Goal: Task Accomplishment & Management: Use online tool/utility

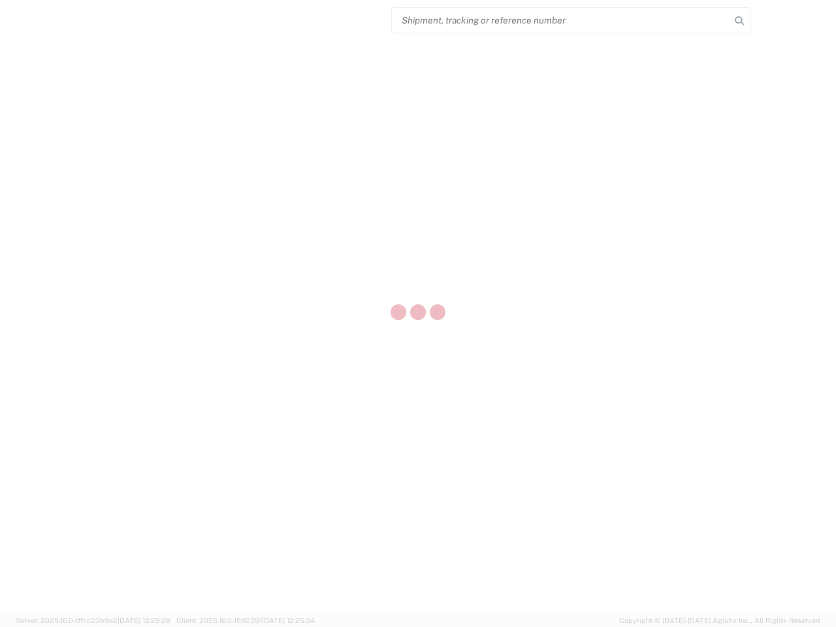
select select "US"
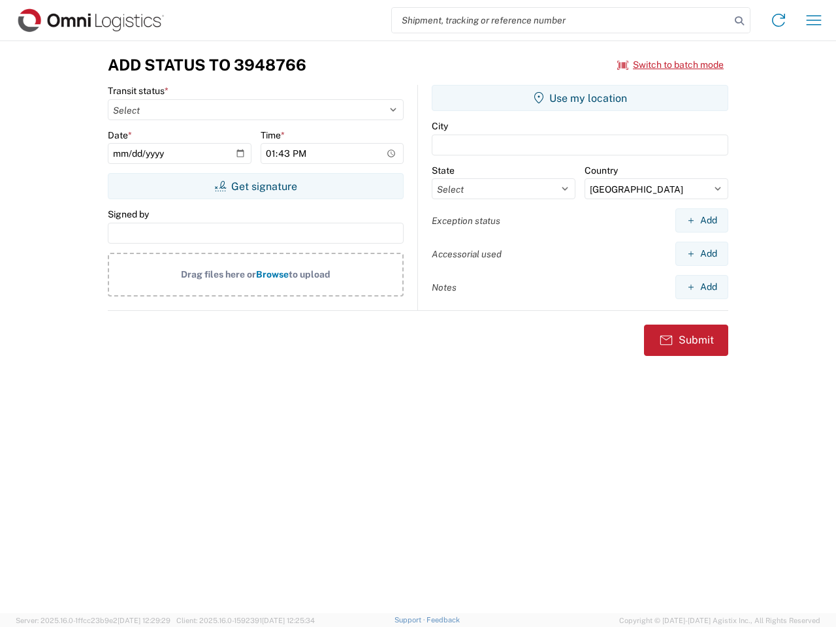
click at [561, 20] on input "search" at bounding box center [561, 20] width 338 height 25
click at [739, 21] on icon at bounding box center [739, 21] width 18 height 18
click at [778, 20] on icon at bounding box center [778, 20] width 21 height 21
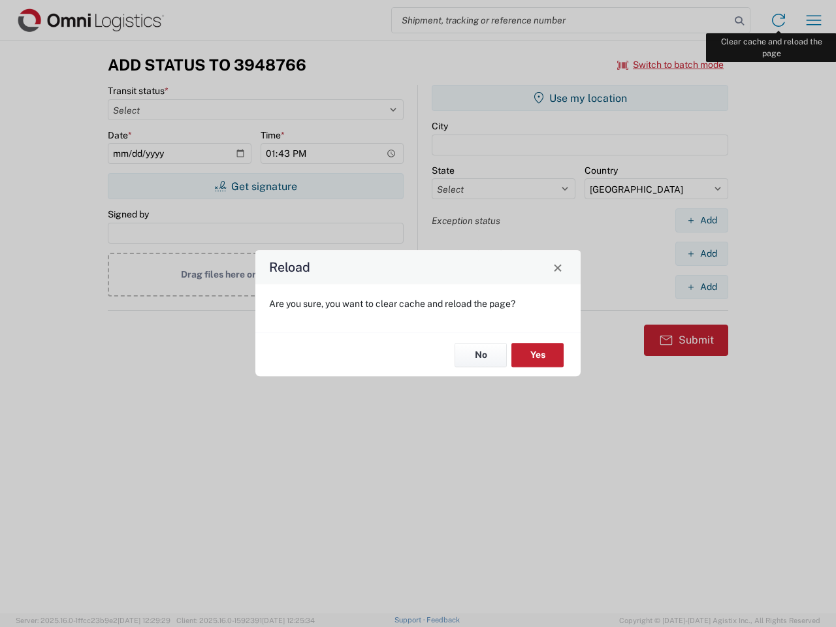
click at [813, 20] on div "Reload Are you sure, you want to clear cache and reload the page? No Yes" at bounding box center [418, 313] width 836 height 627
click at [670, 65] on div "Reload Are you sure, you want to clear cache and reload the page? No Yes" at bounding box center [418, 313] width 836 height 627
click at [255, 186] on div "Reload Are you sure, you want to clear cache and reload the page? No Yes" at bounding box center [418, 313] width 836 height 627
click at [580, 98] on div "Reload Are you sure, you want to clear cache and reload the page? No Yes" at bounding box center [418, 313] width 836 height 627
click at [701, 220] on div "Reload Are you sure, you want to clear cache and reload the page? No Yes" at bounding box center [418, 313] width 836 height 627
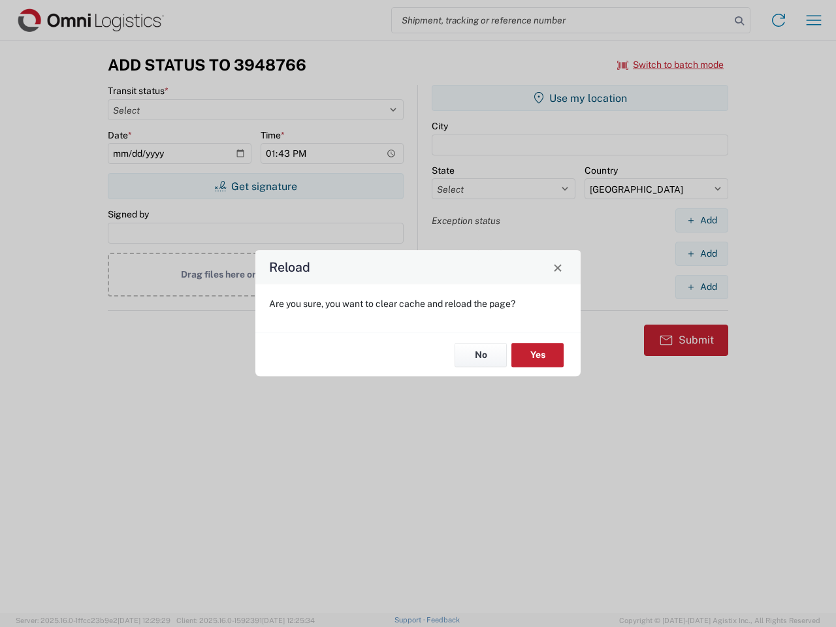
click at [701, 253] on div "Reload Are you sure, you want to clear cache and reload the page? No Yes" at bounding box center [418, 313] width 836 height 627
click at [701, 287] on div "Reload Are you sure, you want to clear cache and reload the page? No Yes" at bounding box center [418, 313] width 836 height 627
